Goal: Information Seeking & Learning: Learn about a topic

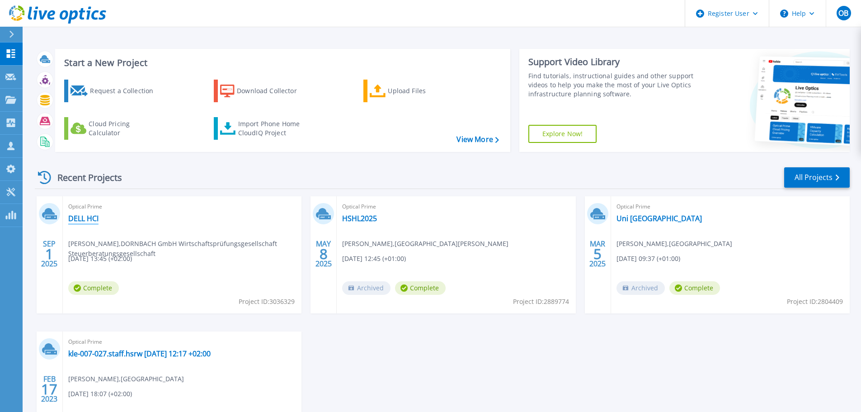
click at [88, 220] on link "DELL HCI" at bounding box center [83, 218] width 30 height 9
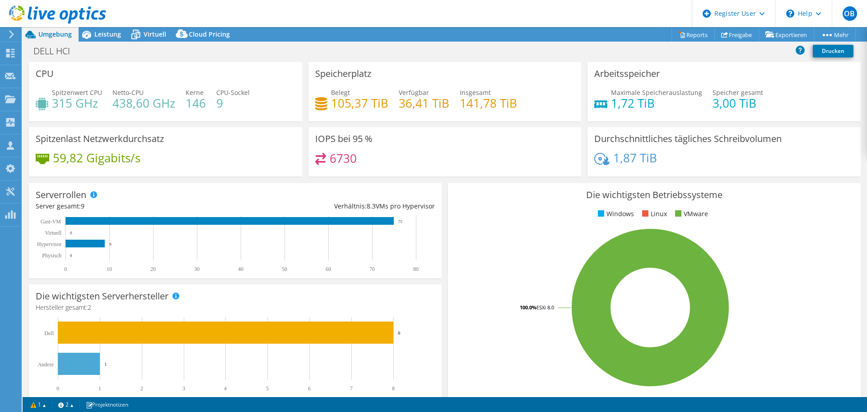
click at [93, 29] on div at bounding box center [53, 15] width 106 height 30
click at [95, 39] on div "Leistung" at bounding box center [103, 34] width 49 height 14
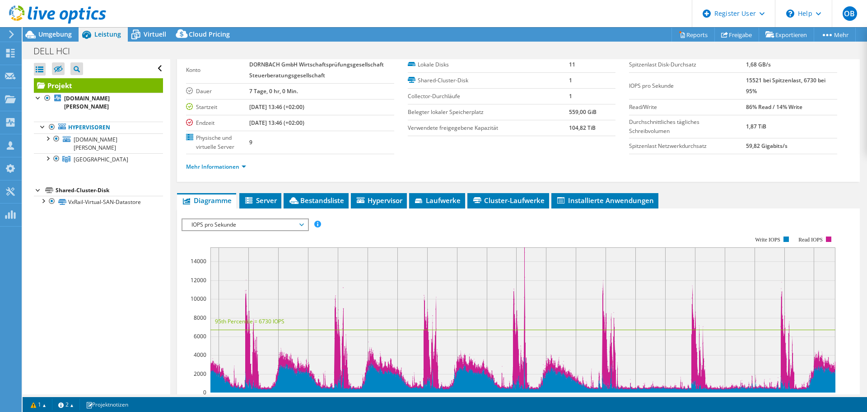
scroll to position [2, 0]
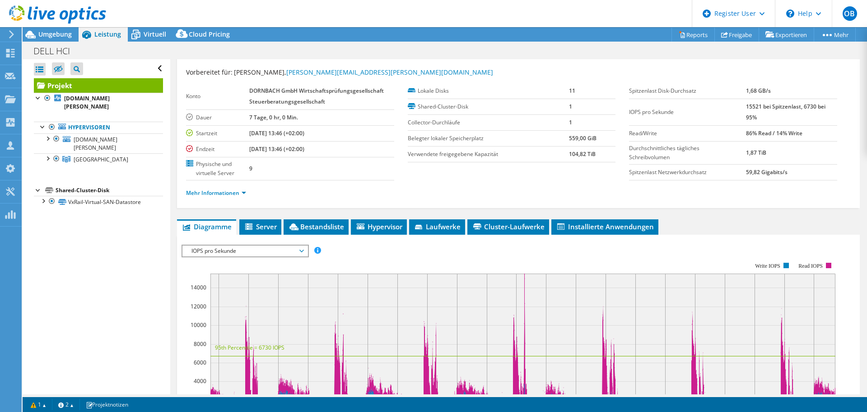
click at [258, 197] on div "Projekt Details Vorbereitet für: Marvin Cvetkovic, mcvetkovic@dornbach.de Konto…" at bounding box center [518, 327] width 697 height 575
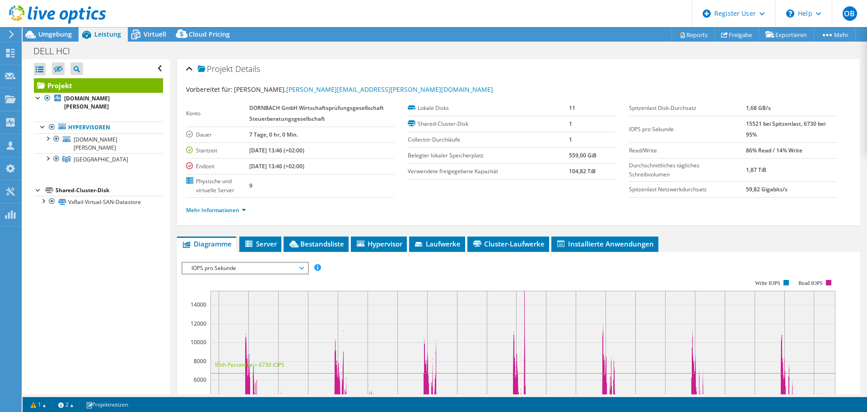
scroll to position [0, 0]
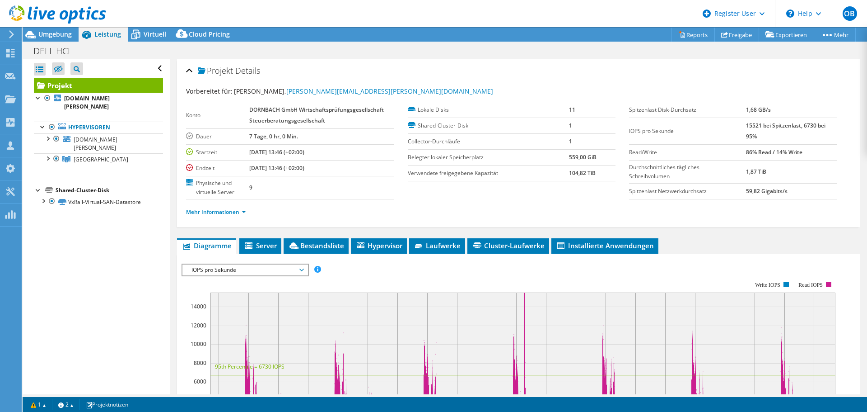
click at [262, 248] on span "Server" at bounding box center [260, 245] width 33 height 9
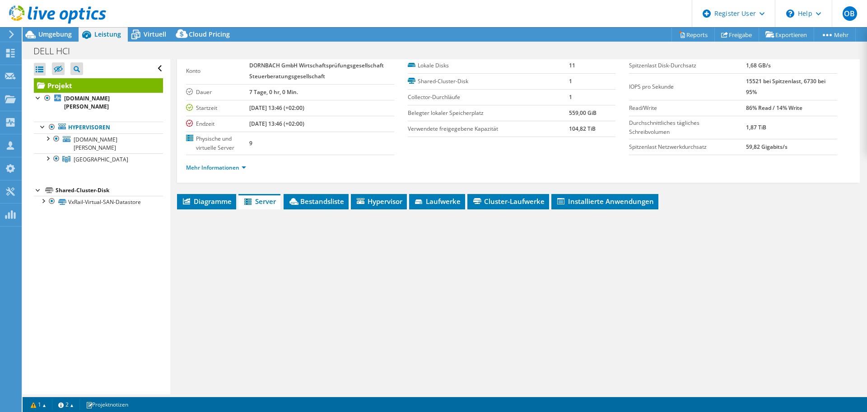
scroll to position [86, 0]
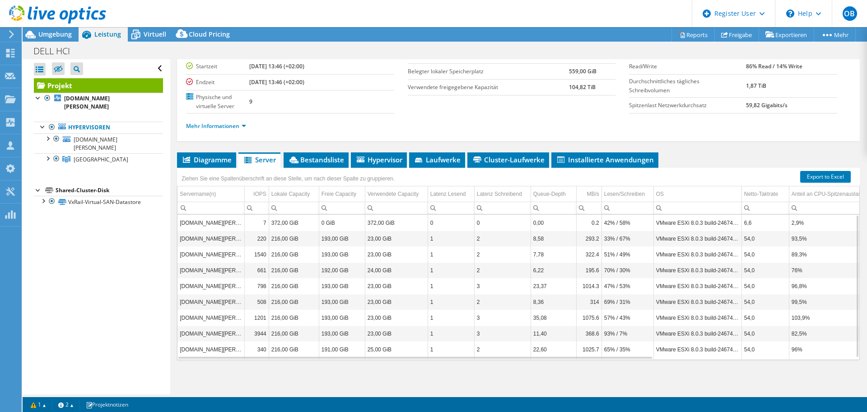
click at [303, 153] on li "Bestandsliste" at bounding box center [316, 159] width 65 height 15
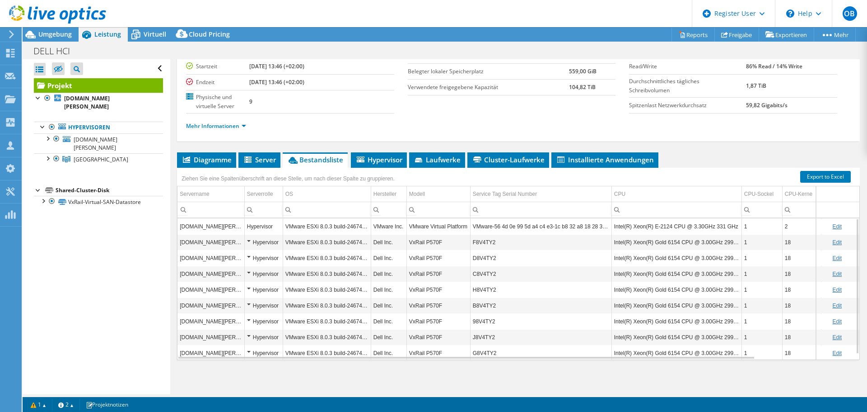
click at [373, 164] on li "Hypervisor" at bounding box center [379, 159] width 56 height 15
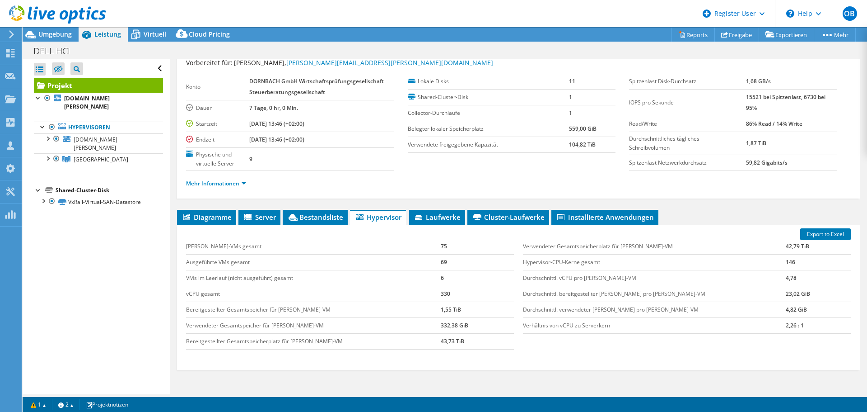
scroll to position [0, 0]
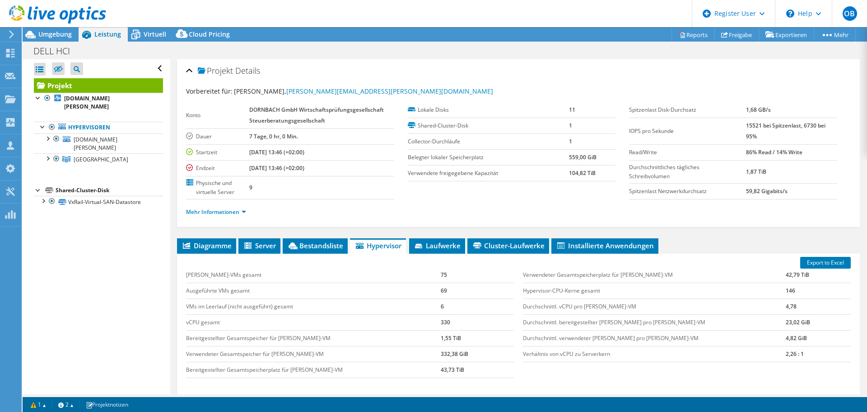
click at [77, 81] on link "Projekt" at bounding box center [98, 85] width 129 height 14
drag, startPoint x: 56, startPoint y: 29, endPoint x: 66, endPoint y: 45, distance: 18.7
click at [56, 29] on div at bounding box center [53, 15] width 106 height 30
click at [66, 46] on h1 "DELL HCI" at bounding box center [56, 51] width 55 height 10
click at [61, 32] on span "Umgebung" at bounding box center [54, 34] width 33 height 9
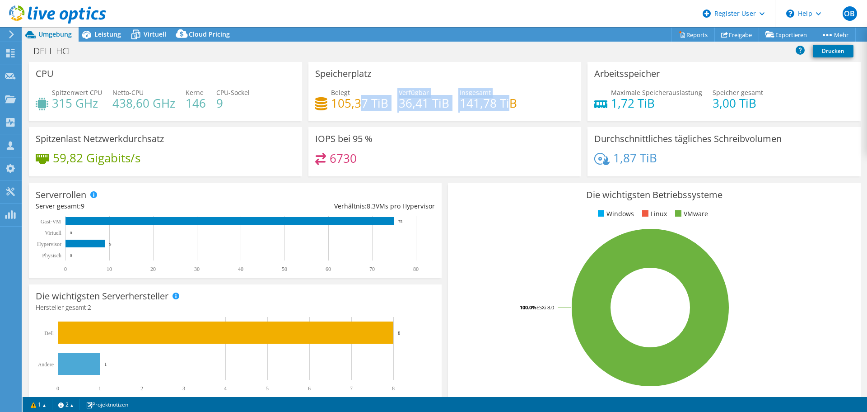
drag, startPoint x: 508, startPoint y: 103, endPoint x: 356, endPoint y: 98, distance: 151.4
click at [356, 98] on div "Belegt 105,37 TiB Verfügbar 36,41 TiB Insgesamt 141,78 TiB" at bounding box center [445, 102] width 260 height 29
click at [265, 117] on div "Spitzenwert CPU 315 GHz Netto-CPU 438,60 GHz Kerne 146 CPU-Sockel 9" at bounding box center [166, 102] width 260 height 29
click at [107, 37] on span "Leistung" at bounding box center [107, 34] width 27 height 9
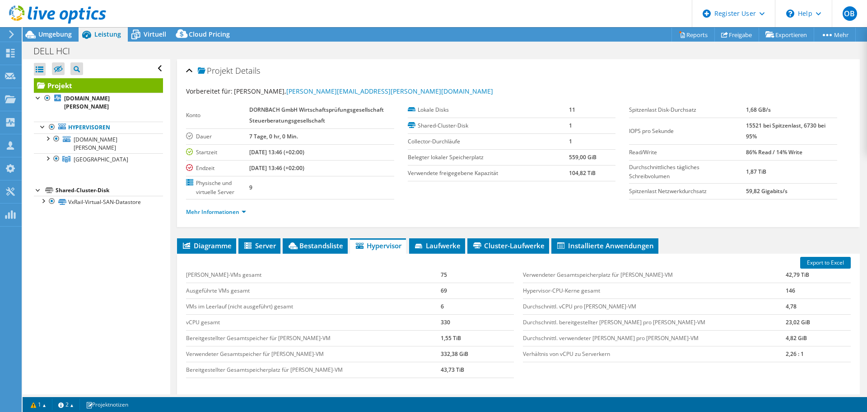
drag, startPoint x: 144, startPoint y: 30, endPoint x: 144, endPoint y: 37, distance: 6.3
click at [144, 30] on span "Virtuell" at bounding box center [155, 34] width 23 height 9
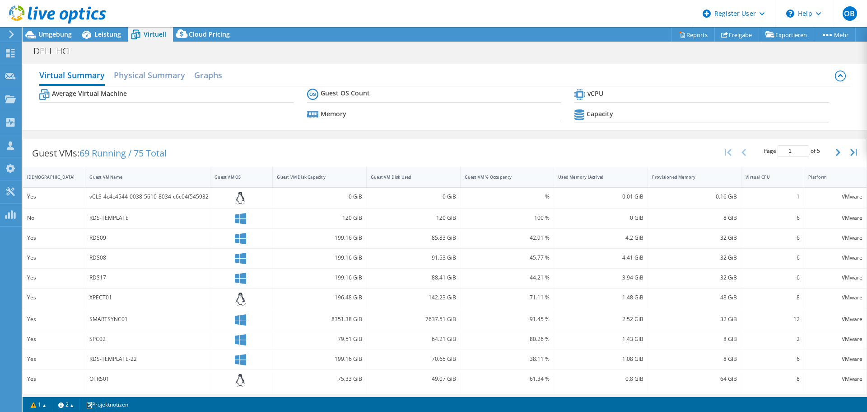
click at [210, 37] on span "Cloud Pricing" at bounding box center [209, 34] width 41 height 9
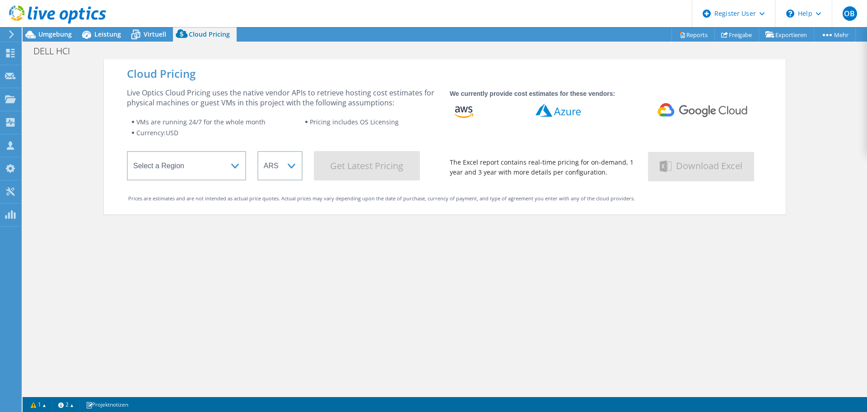
click at [93, 40] on icon at bounding box center [87, 35] width 16 height 16
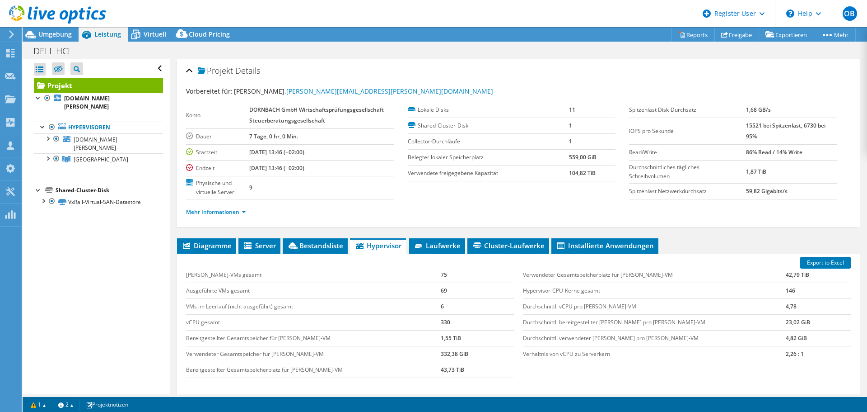
click at [49, 133] on div at bounding box center [47, 137] width 9 height 9
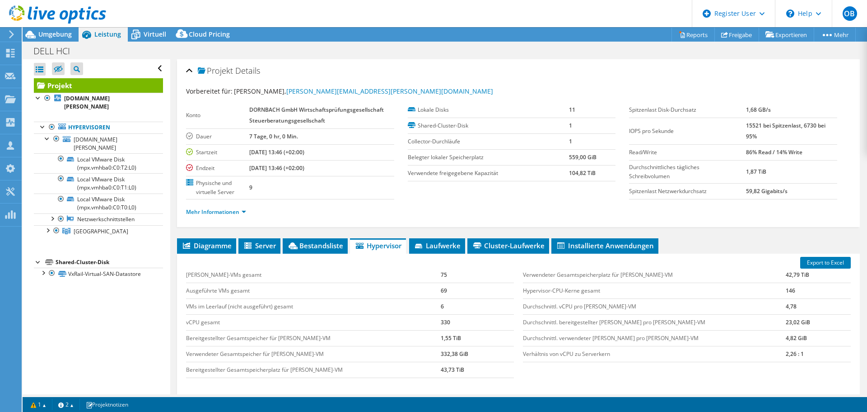
click at [48, 225] on div at bounding box center [47, 229] width 9 height 9
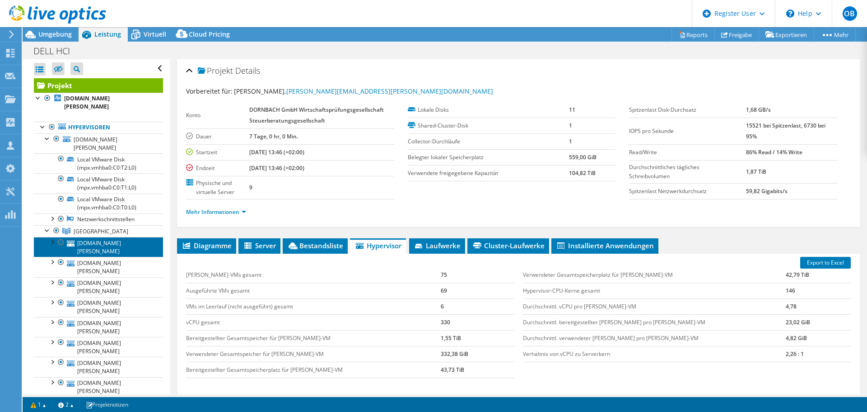
click at [89, 237] on link "vxr02.dornbach.de" at bounding box center [98, 247] width 129 height 20
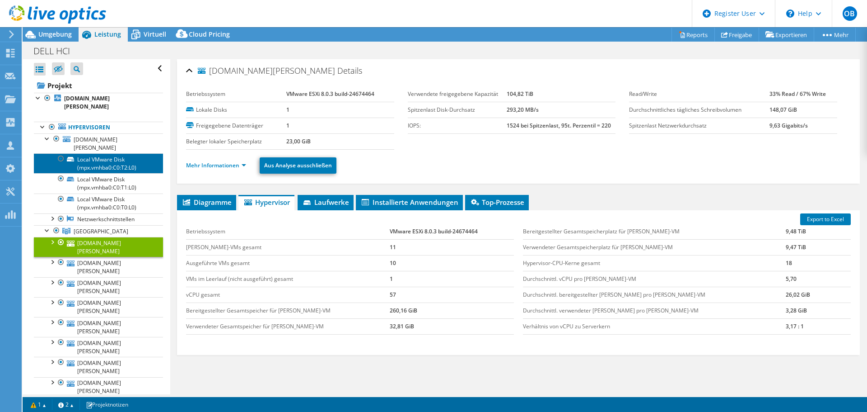
click at [117, 153] on link "Local VMware Disk (mpx.vmhba0:C0:T2:L0)" at bounding box center [98, 163] width 129 height 20
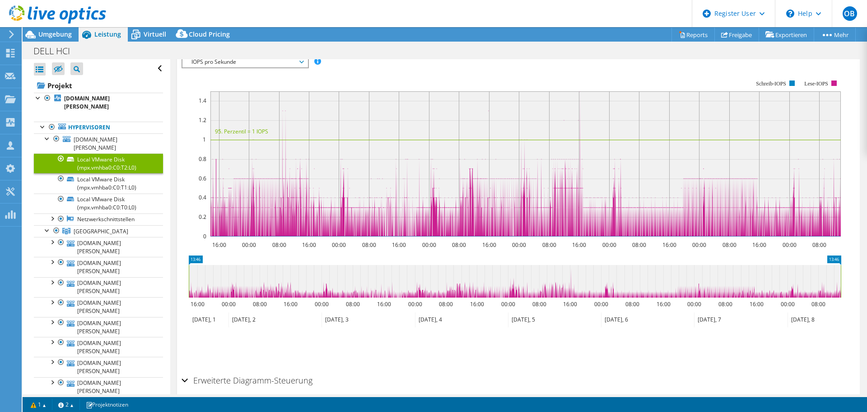
scroll to position [86, 0]
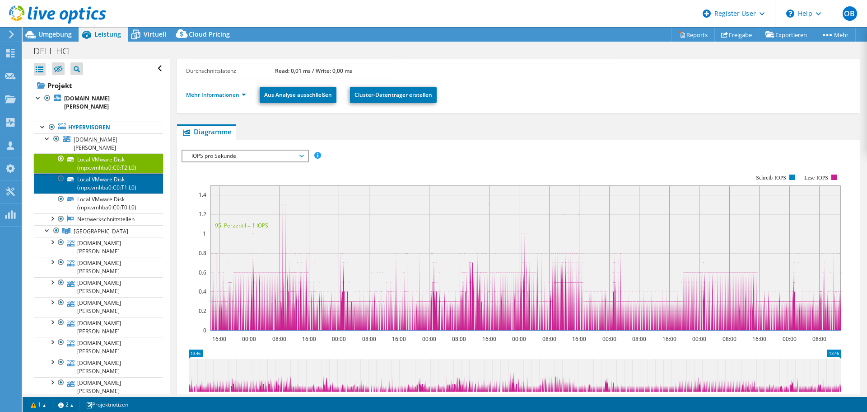
click at [115, 175] on link "Local VMware Disk (mpx.vmhba0:C0:T1:L0)" at bounding box center [98, 183] width 129 height 20
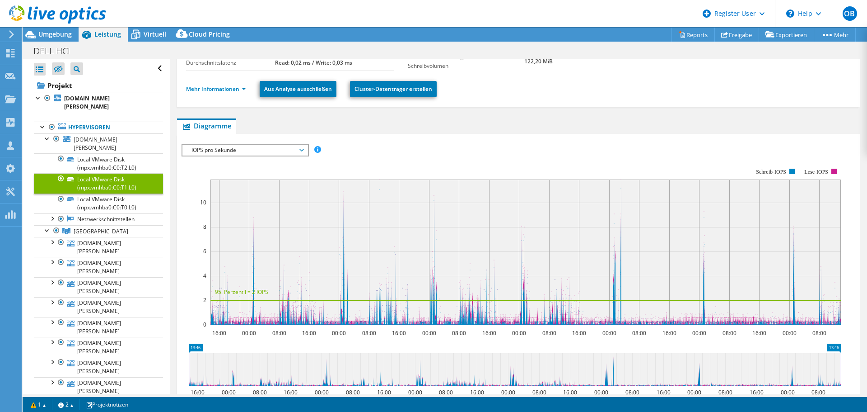
scroll to position [0, 0]
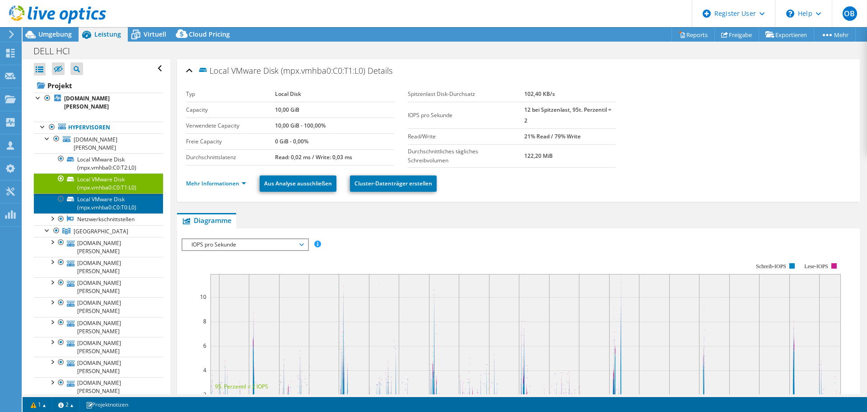
click at [103, 193] on link "Local VMware Disk (mpx.vmhba0:C0:T0:L0)" at bounding box center [98, 203] width 129 height 20
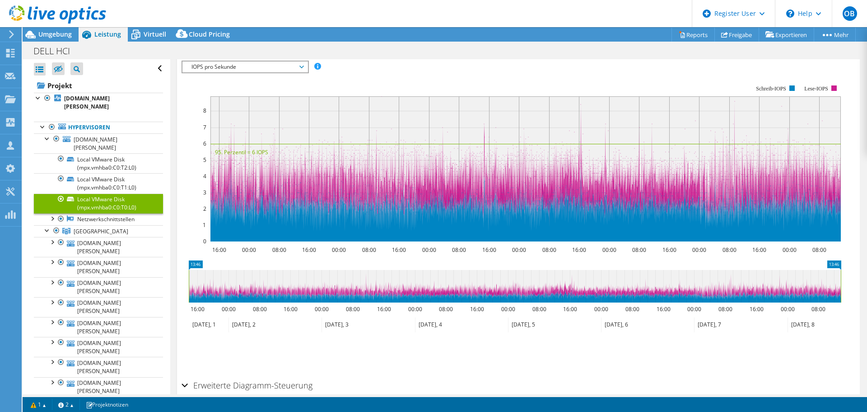
scroll to position [222, 0]
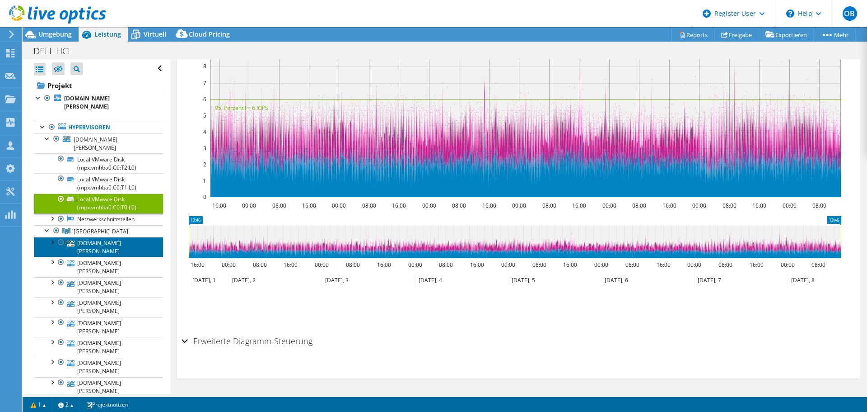
click at [98, 237] on link "vxr02.dornbach.de" at bounding box center [98, 247] width 129 height 20
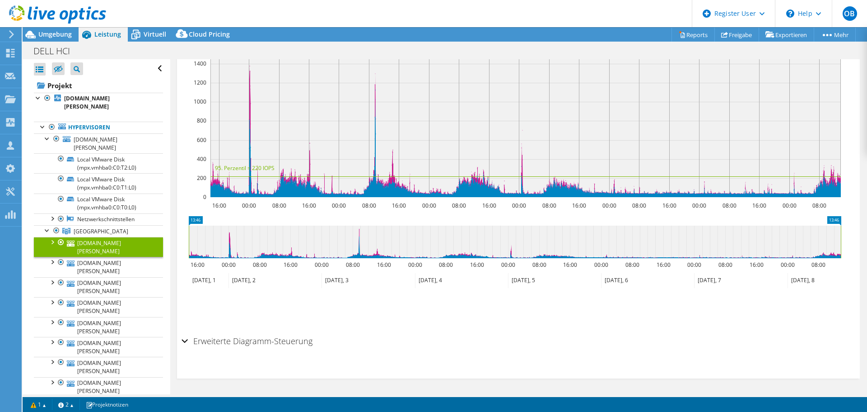
scroll to position [204, 0]
click at [94, 257] on link "vxr04.dornbach.de" at bounding box center [98, 267] width 129 height 20
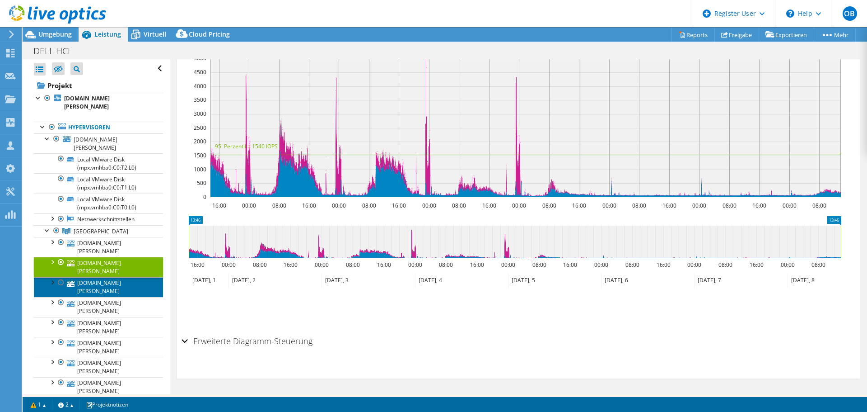
click at [100, 277] on link "vxr07.dornbach.de" at bounding box center [98, 287] width 129 height 20
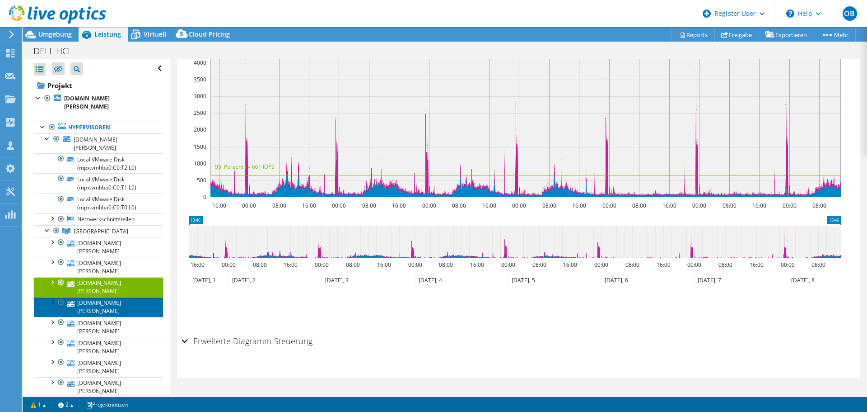
click at [108, 297] on link "vxr01.dornbach.de" at bounding box center [98, 307] width 129 height 20
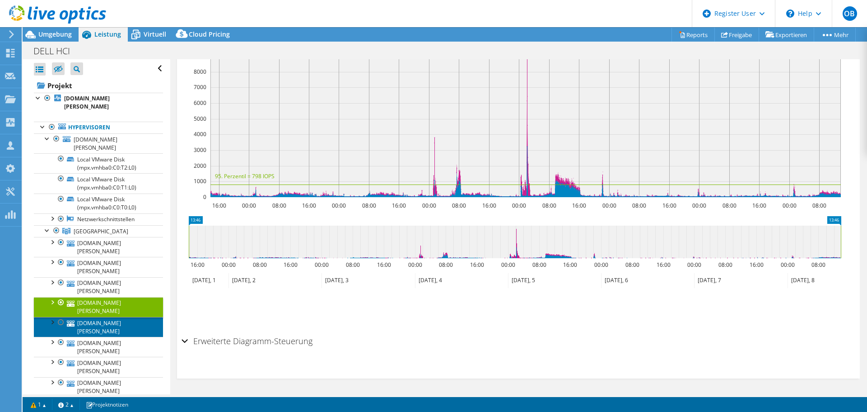
click at [99, 317] on link "vxr05.dornbach.de" at bounding box center [98, 327] width 129 height 20
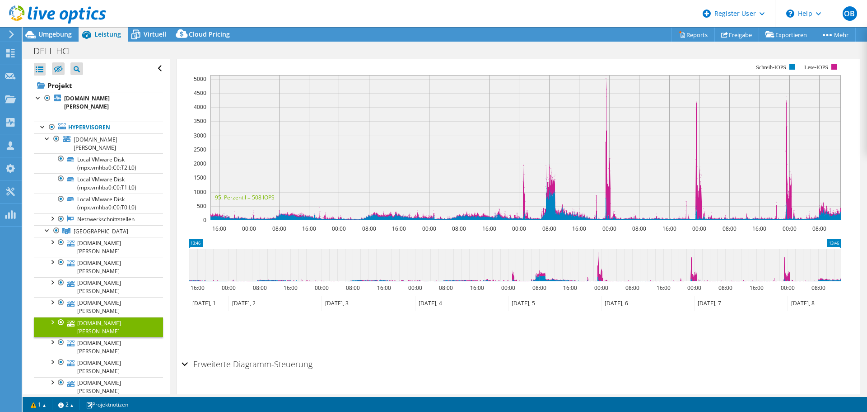
scroll to position [159, 0]
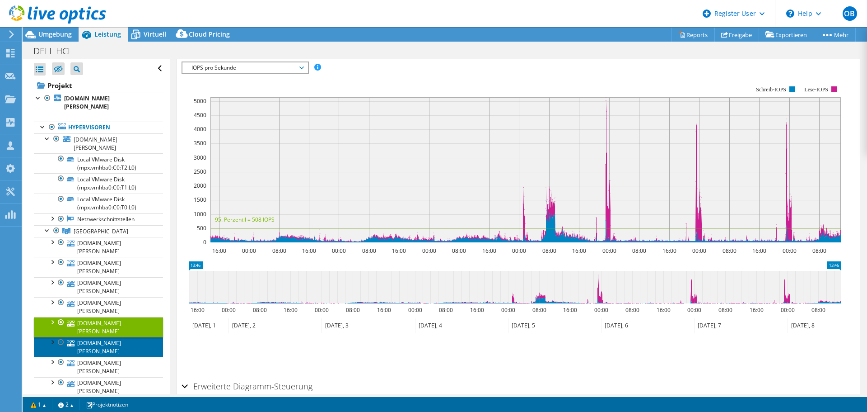
click at [94, 337] on link "vxr06.dornbach.de" at bounding box center [98, 347] width 129 height 20
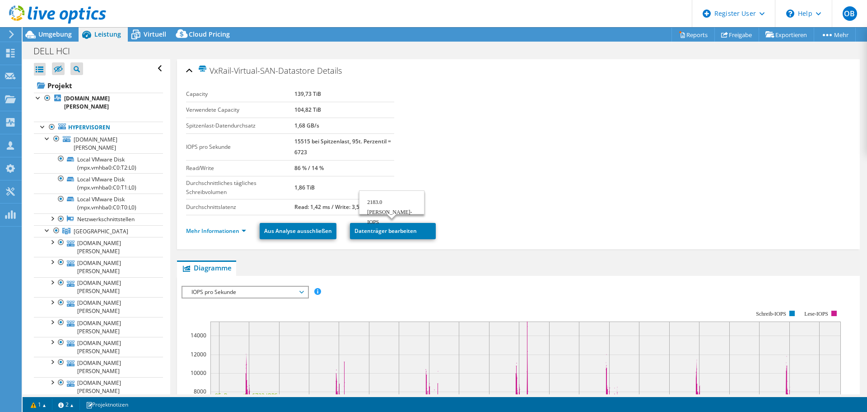
select select "USD"
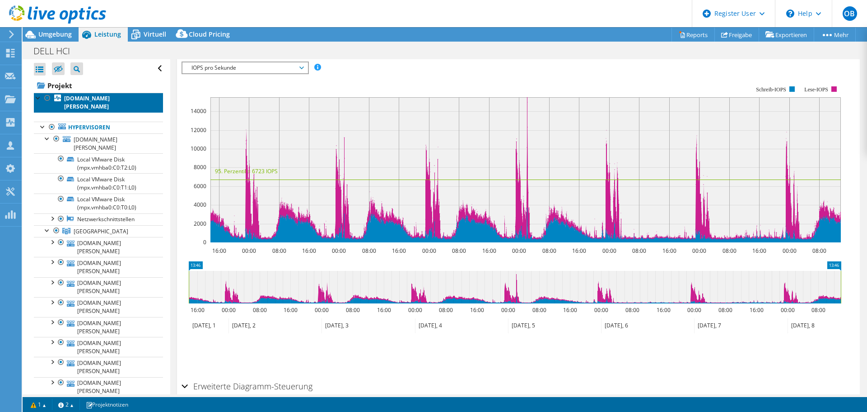
click at [102, 100] on b "vxrvsanwit01.dornbach.de" at bounding box center [87, 102] width 46 height 16
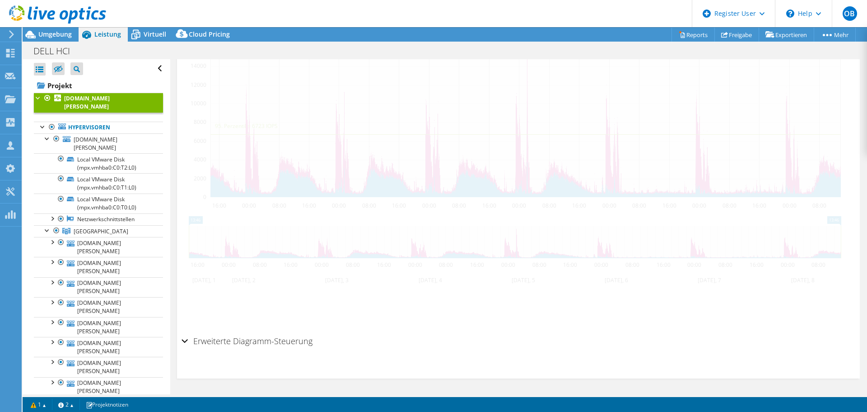
scroll to position [177, 0]
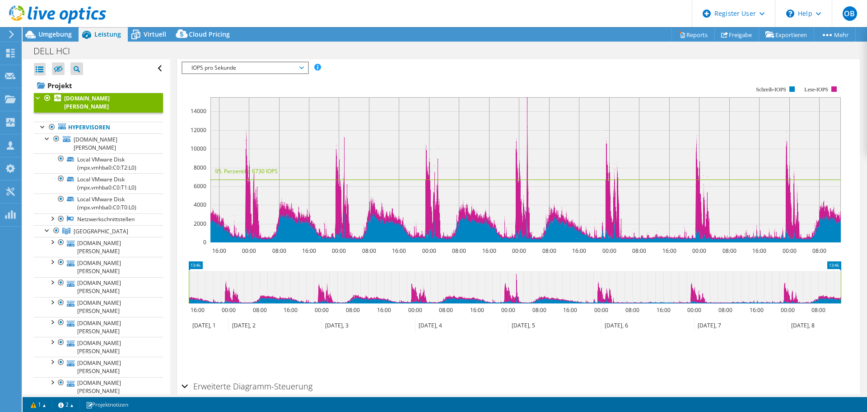
click at [254, 63] on span "IOPS pro Sekunde" at bounding box center [245, 67] width 116 height 11
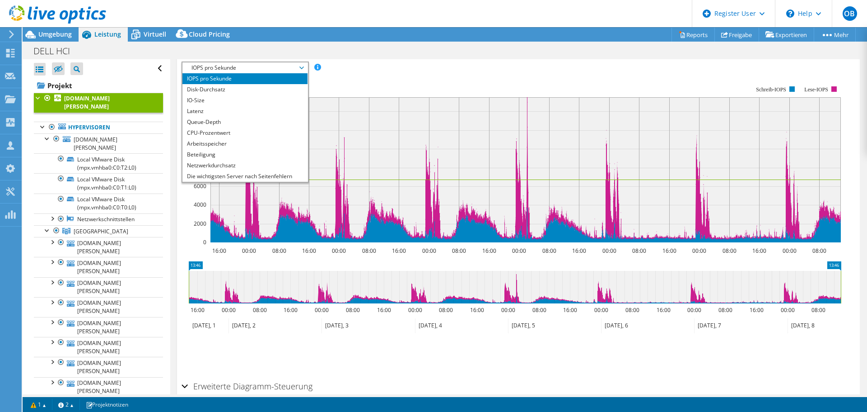
click at [239, 127] on li "CPU-Prozentwert" at bounding box center [245, 132] width 125 height 11
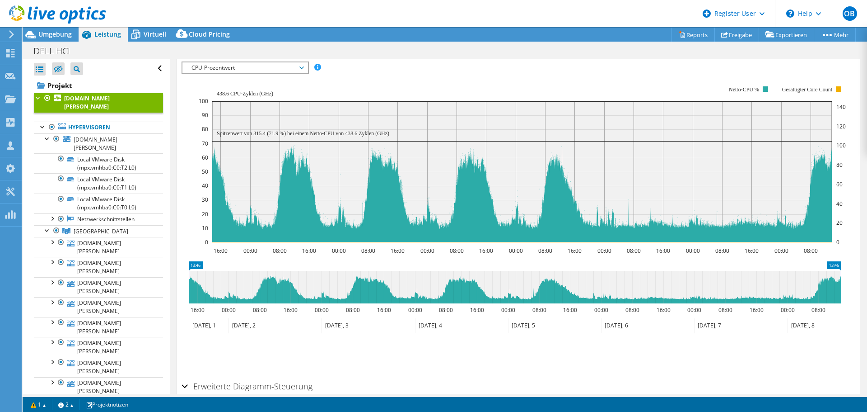
click at [247, 70] on span "CPU-Prozentwert" at bounding box center [245, 67] width 116 height 11
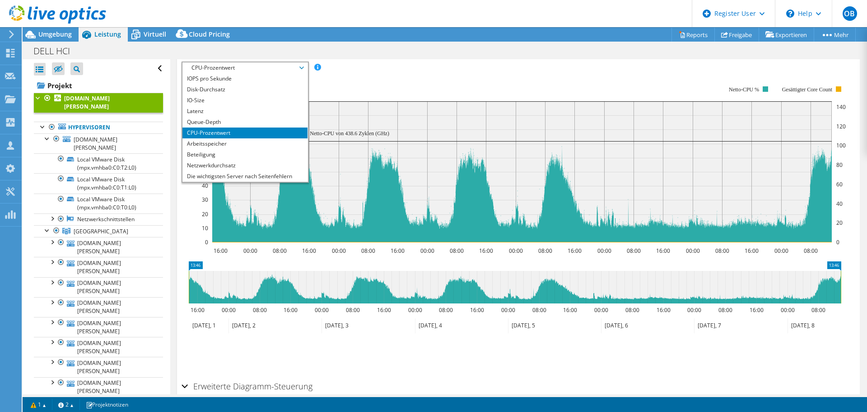
click at [239, 139] on li "Arbeitsspeicher" at bounding box center [245, 143] width 125 height 11
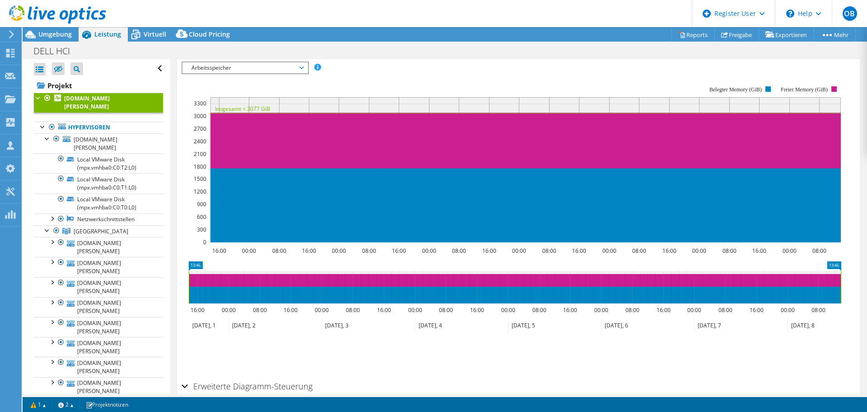
click at [227, 70] on span "Arbeitsspeicher" at bounding box center [245, 67] width 116 height 11
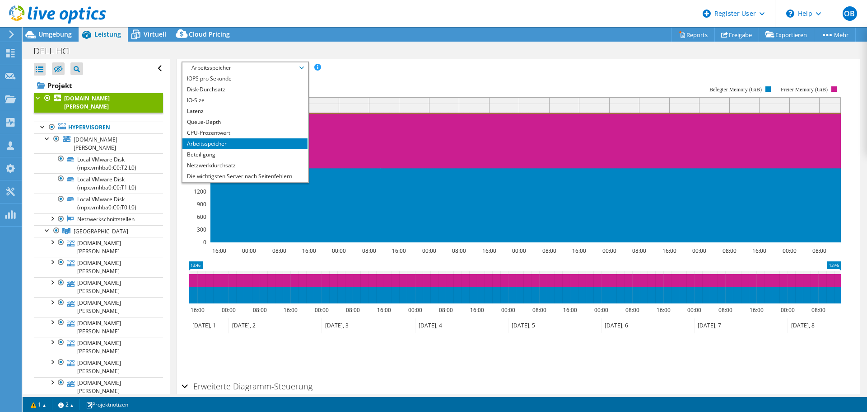
click at [226, 166] on li "Netzwerkdurchsatz" at bounding box center [245, 165] width 125 height 11
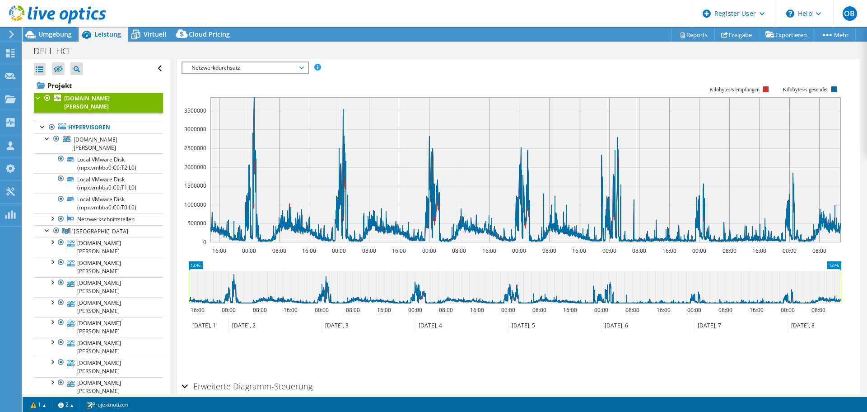
click at [235, 66] on span "Netzwerkdurchsatz" at bounding box center [245, 67] width 116 height 11
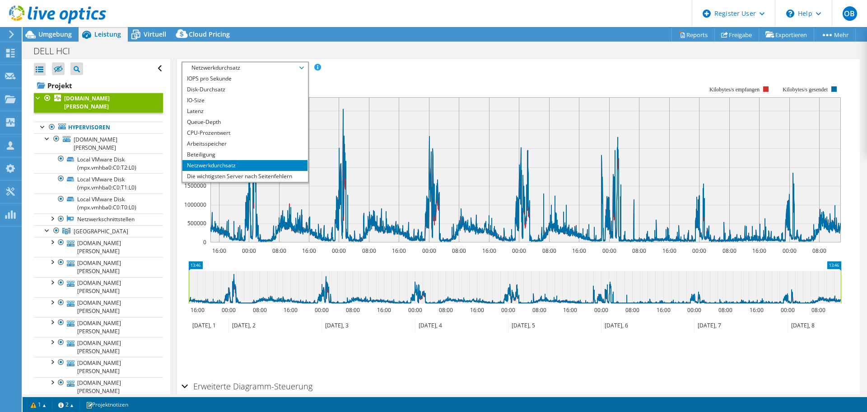
click at [238, 174] on li "Die wichtigsten Server nach Seitenfehlern" at bounding box center [245, 176] width 125 height 11
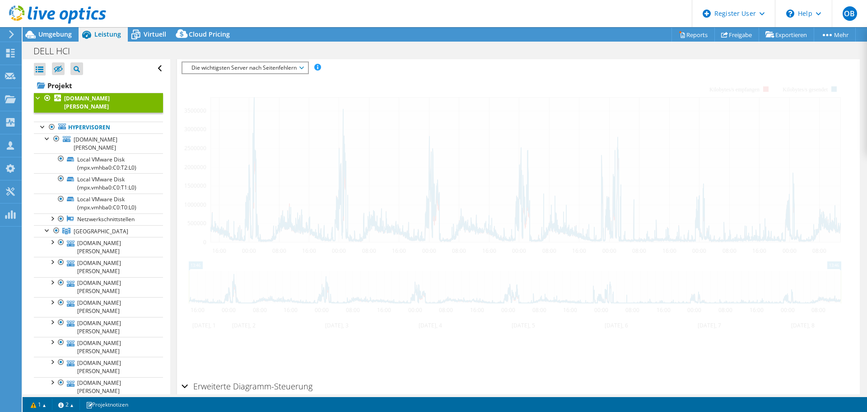
scroll to position [143, 0]
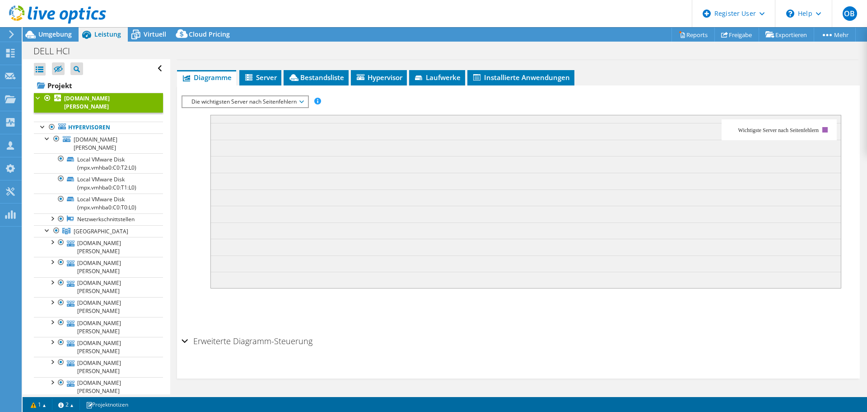
click at [225, 100] on span "Die wichtigsten Server nach Seitenfehlern" at bounding box center [245, 101] width 116 height 11
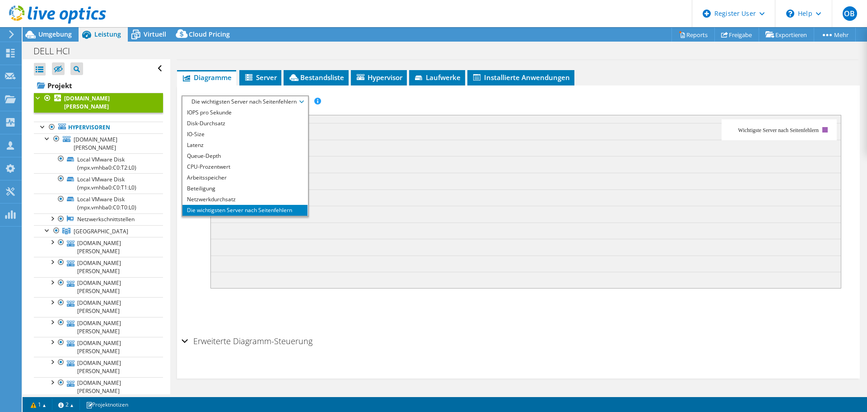
click at [232, 118] on li "Disk-Durchsatz" at bounding box center [245, 123] width 125 height 11
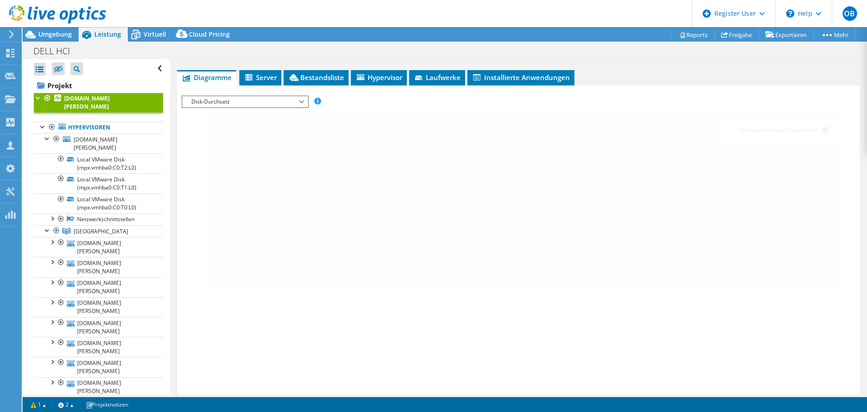
click at [232, 103] on span "Disk-Durchsatz" at bounding box center [245, 101] width 116 height 11
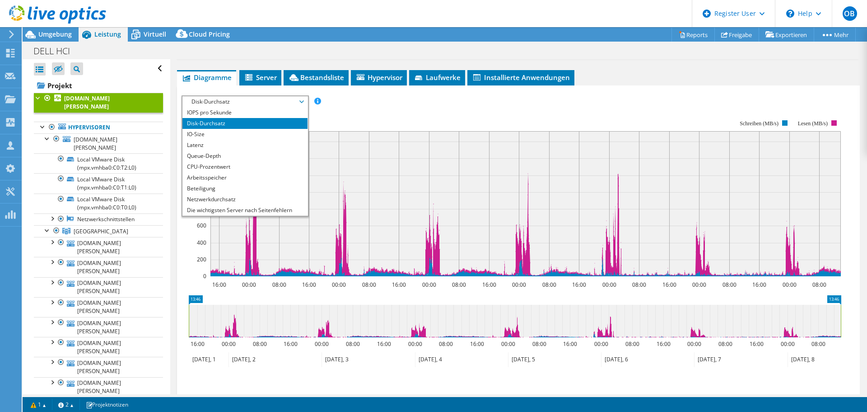
click at [228, 155] on li "Queue-Depth" at bounding box center [245, 155] width 125 height 11
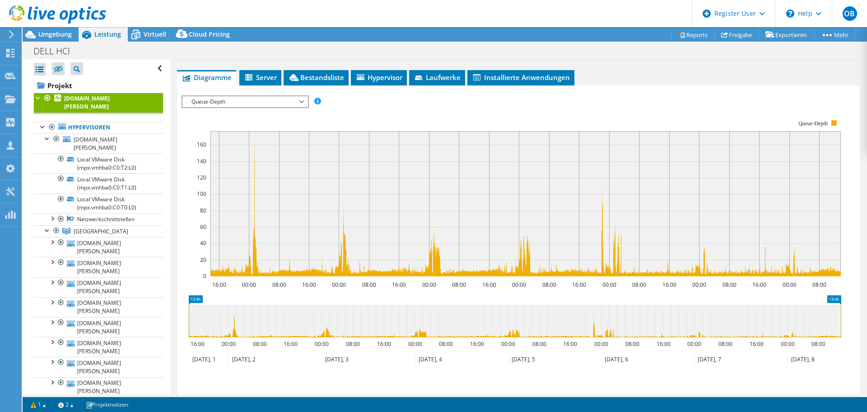
click at [267, 239] on rect at bounding box center [526, 203] width 631 height 145
click at [216, 98] on span "Queue-Depth" at bounding box center [245, 101] width 116 height 11
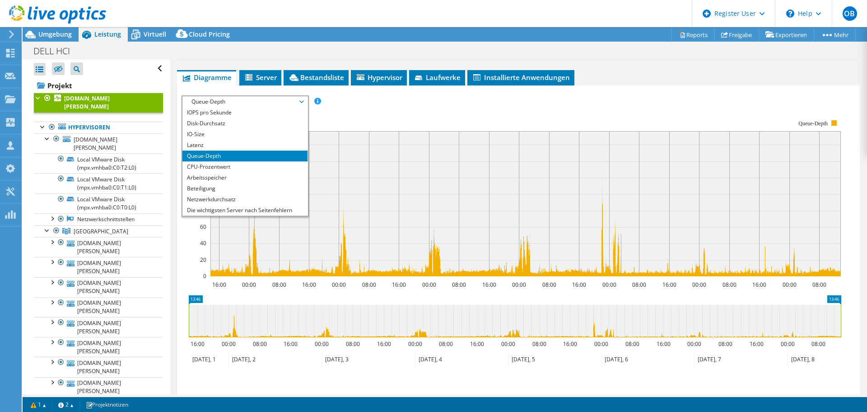
click at [220, 166] on li "CPU-Prozentwert" at bounding box center [245, 166] width 125 height 11
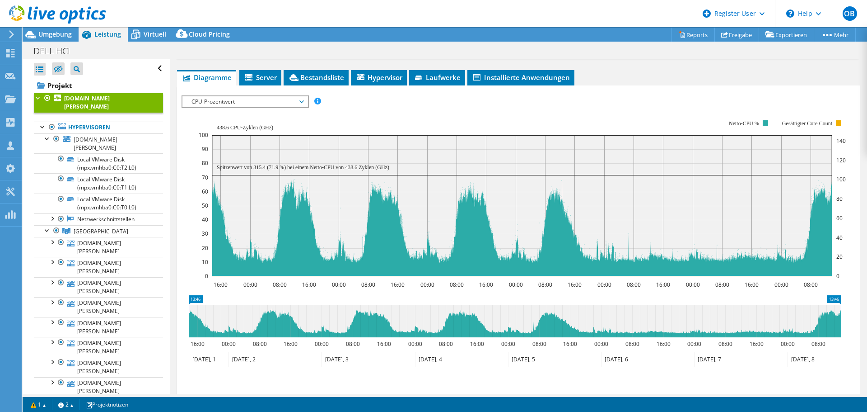
click at [271, 81] on span "Server" at bounding box center [260, 77] width 33 height 9
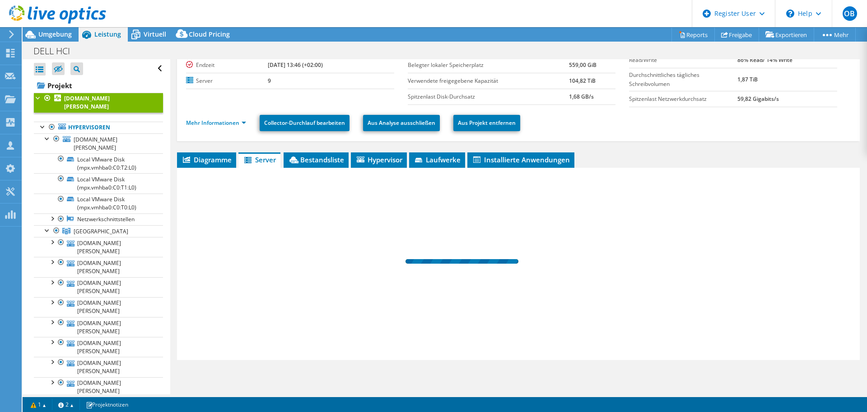
scroll to position [61, 0]
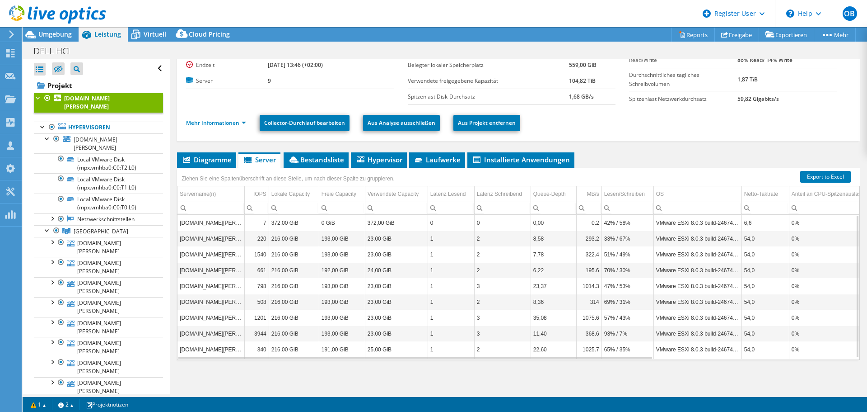
click at [305, 160] on span "Bestandsliste" at bounding box center [316, 159] width 56 height 9
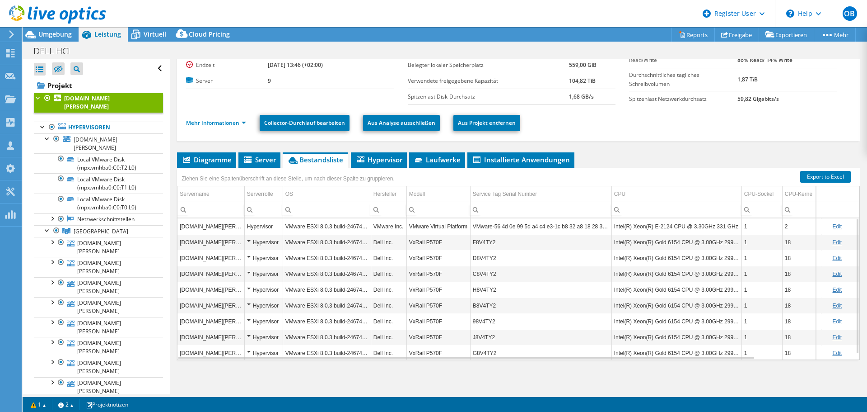
click at [382, 163] on span "Hypervisor" at bounding box center [379, 159] width 47 height 9
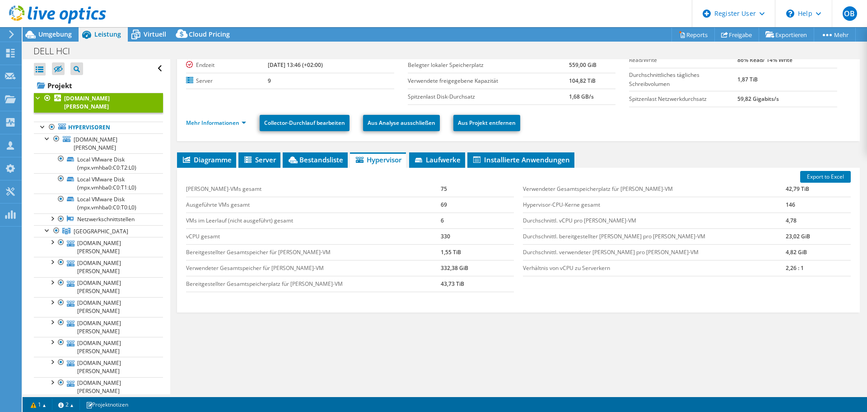
click at [434, 164] on li "Laufwerke" at bounding box center [437, 159] width 56 height 15
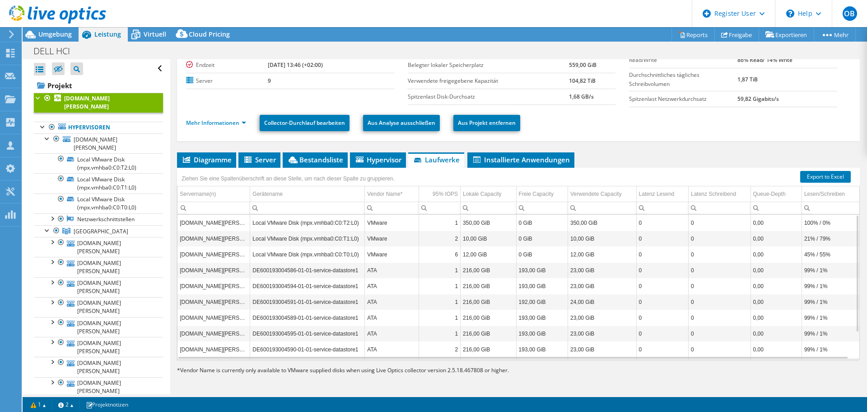
click at [505, 154] on li "Installierte Anwendungen" at bounding box center [521, 159] width 107 height 15
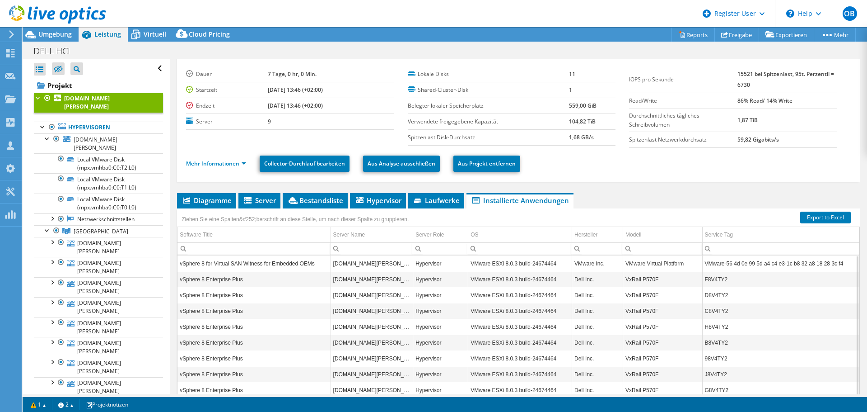
scroll to position [0, 0]
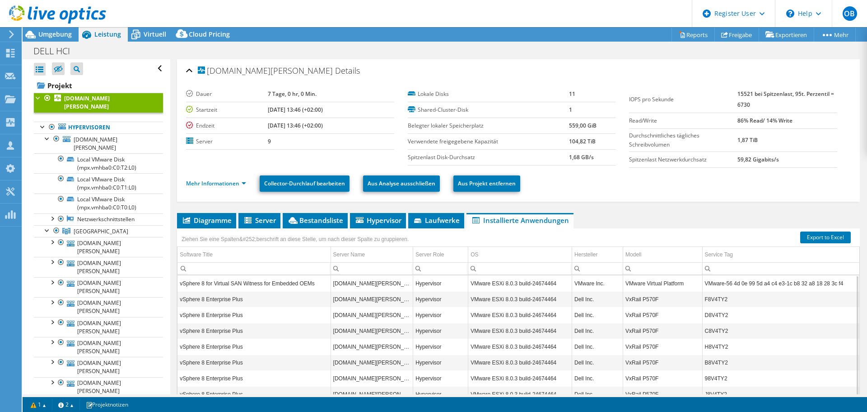
click at [47, 34] on span "Umgebung" at bounding box center [54, 34] width 33 height 9
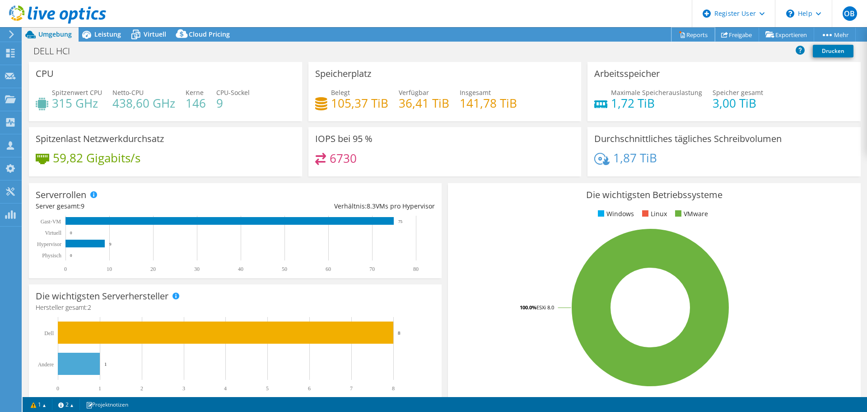
click at [695, 32] on link "Reports" at bounding box center [693, 35] width 43 height 14
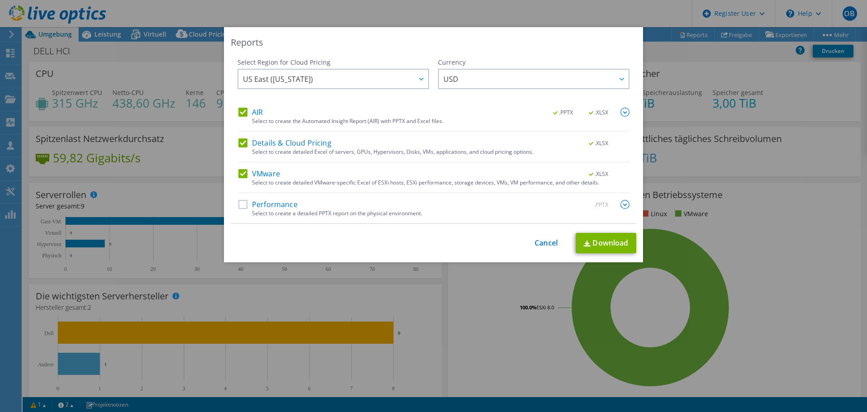
click at [313, 78] on span "US East (Virginia)" at bounding box center [335, 79] width 185 height 19
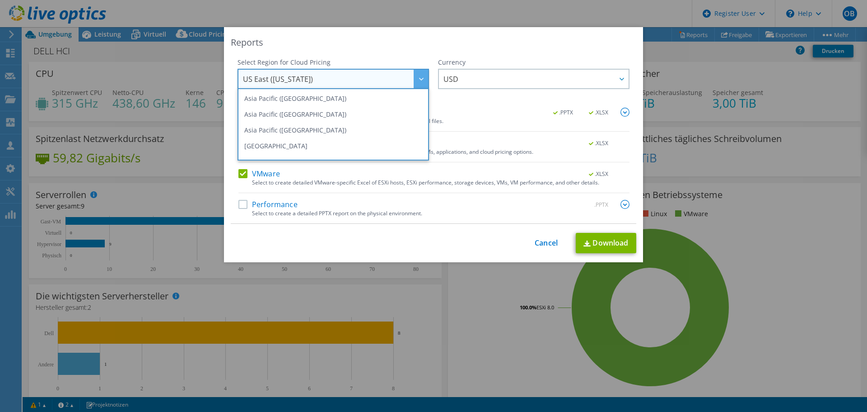
scroll to position [77, 0]
click at [302, 129] on li "Europe (Frankfurt)" at bounding box center [333, 132] width 187 height 16
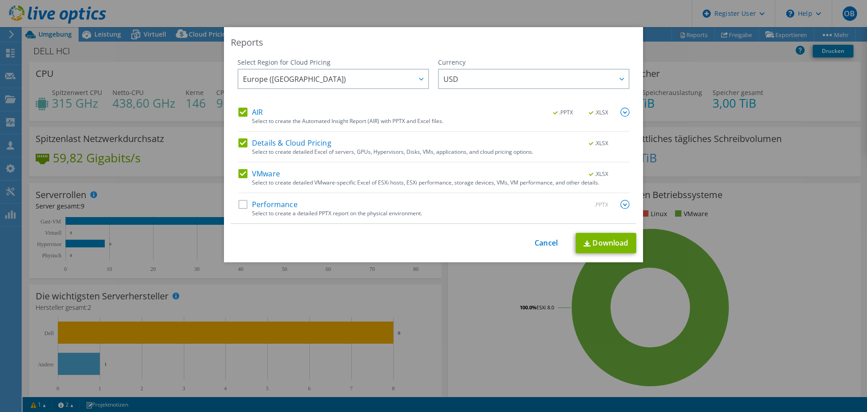
click at [477, 88] on span "USD" at bounding box center [536, 79] width 185 height 19
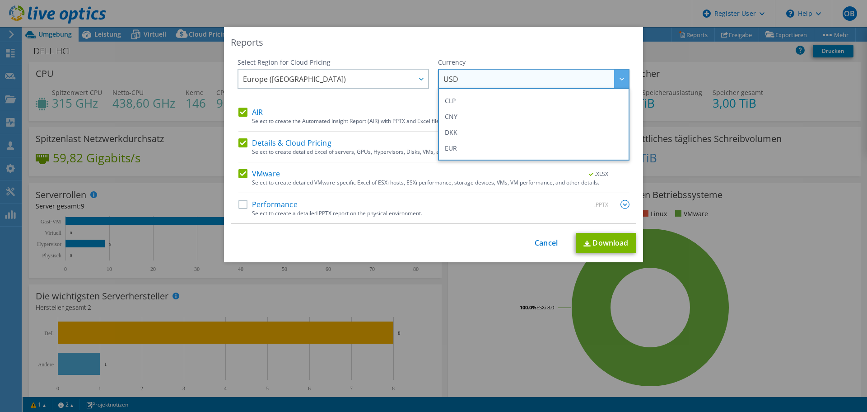
scroll to position [90, 0]
click at [468, 133] on li "EUR" at bounding box center [533, 134] width 187 height 16
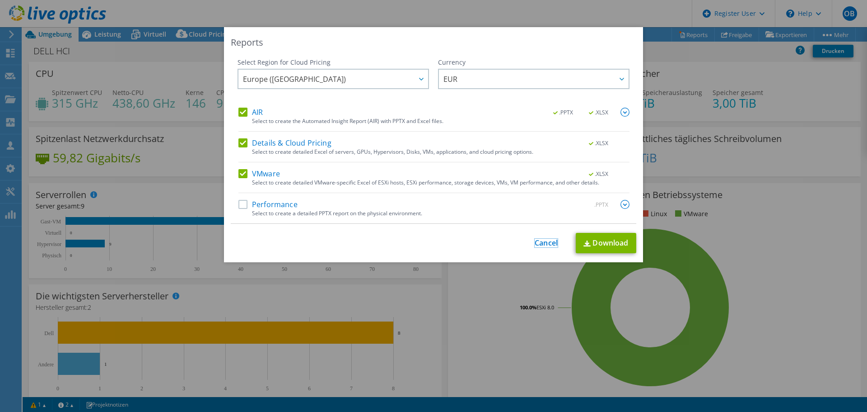
click at [552, 247] on link "Cancel" at bounding box center [546, 243] width 23 height 9
